Goal: Find specific page/section: Find specific page/section

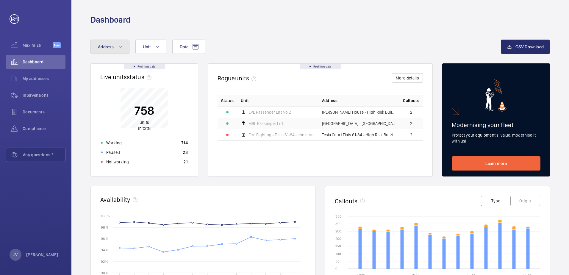
click at [119, 48] on mat-icon at bounding box center [121, 46] width 5 height 7
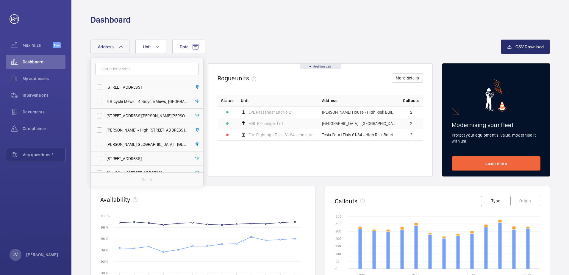
click at [119, 67] on input "text" at bounding box center [147, 69] width 104 height 13
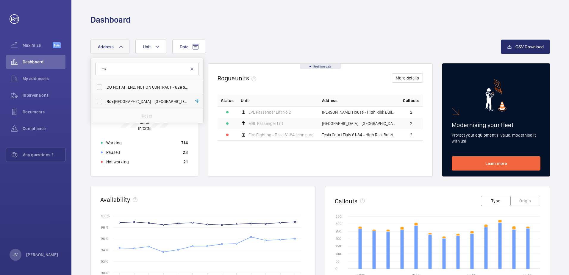
type input "rox"
click at [129, 102] on span "[GEOGRAPHIC_DATA] - High [STREET_ADDRESS]" at bounding box center [148, 102] width 82 height 6
click at [105, 102] on input "[GEOGRAPHIC_DATA] - High [STREET_ADDRESS]" at bounding box center [100, 102] width 12 height 12
checkbox input "true"
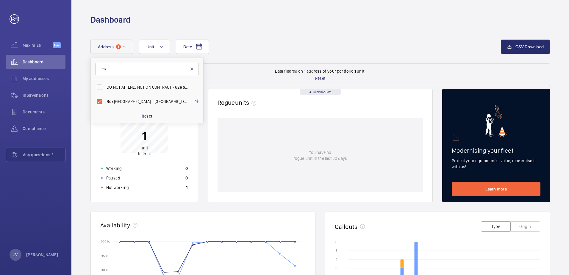
click at [217, 74] on wm-front-dashboard-filters-results "Data filtered on 1 address of your portfolio (1 unit) Reset" at bounding box center [321, 74] width 460 height 23
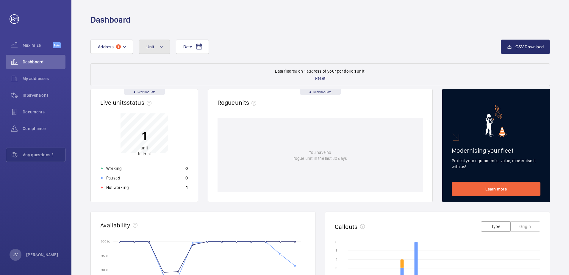
click at [156, 49] on button "Unit" at bounding box center [154, 47] width 31 height 14
click at [240, 45] on div "Date Address [STREET_ADDRESS] EPL Passenger Lift, M55936 Reset" at bounding box center [296, 47] width 411 height 14
